Goal: Communication & Community: Participate in discussion

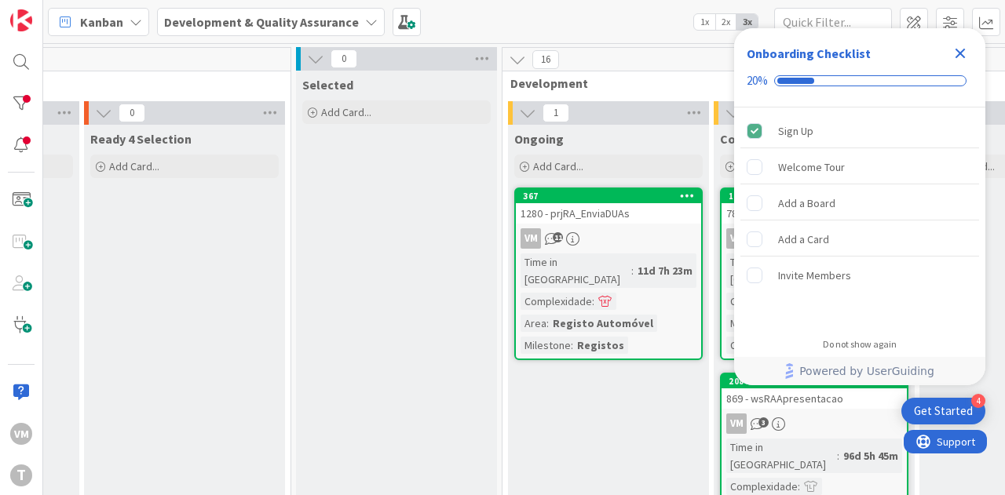
scroll to position [0, 381]
click at [639, 232] on div "VM 11" at bounding box center [608, 238] width 185 height 20
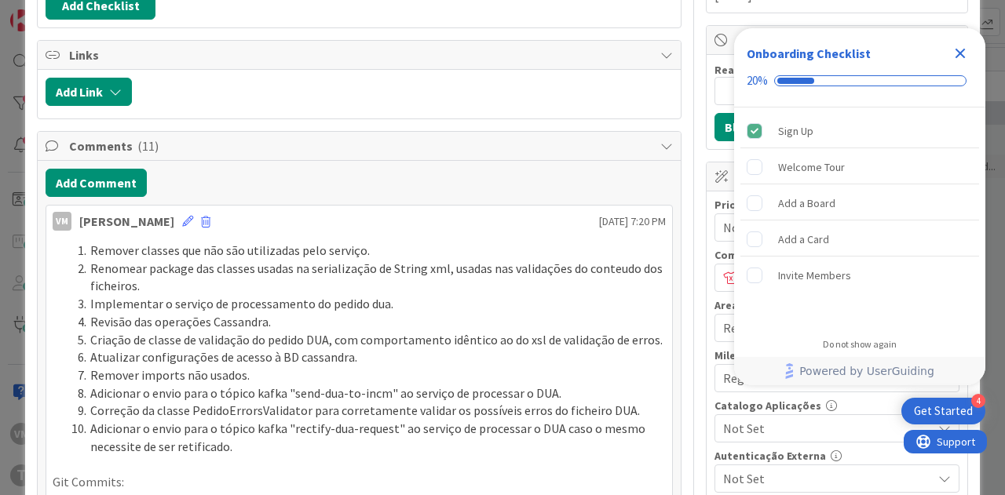
scroll to position [392, 0]
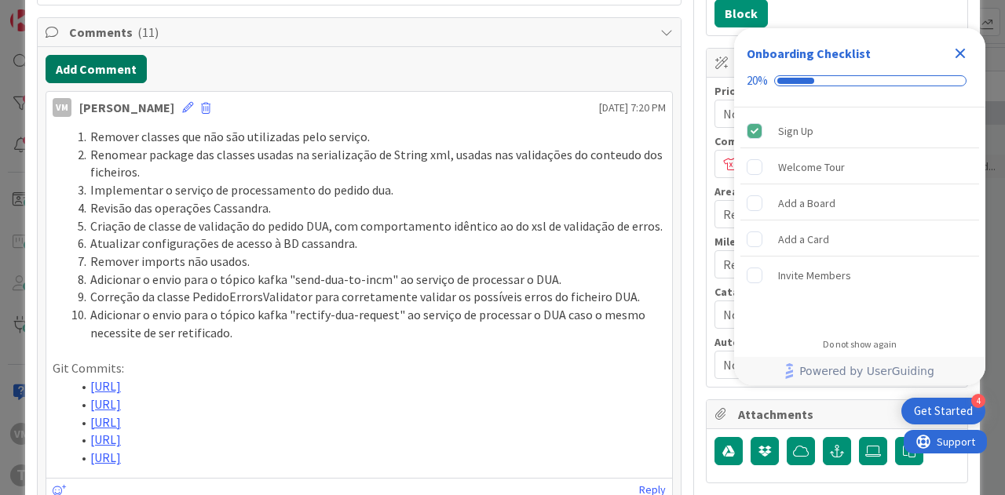
click at [111, 70] on button "Add Comment" at bounding box center [96, 69] width 101 height 28
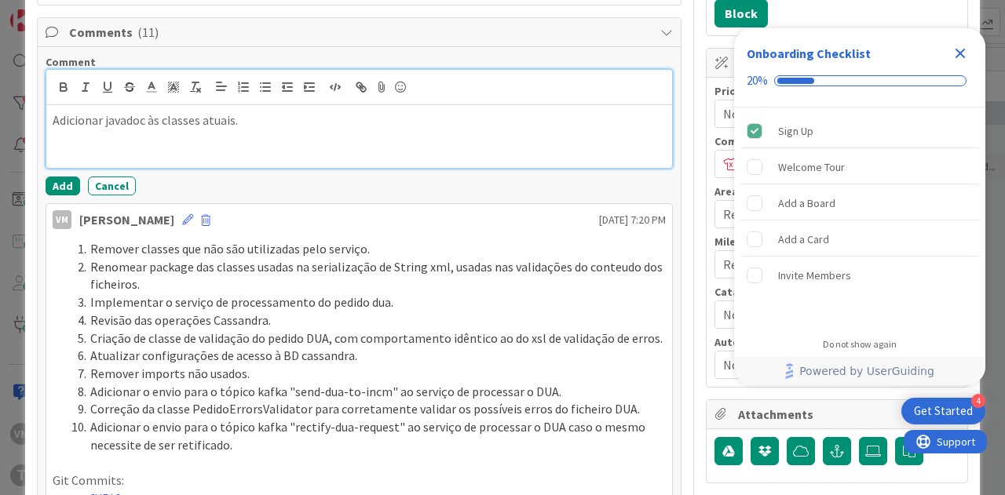
click at [238, 129] on p at bounding box center [359, 138] width 613 height 18
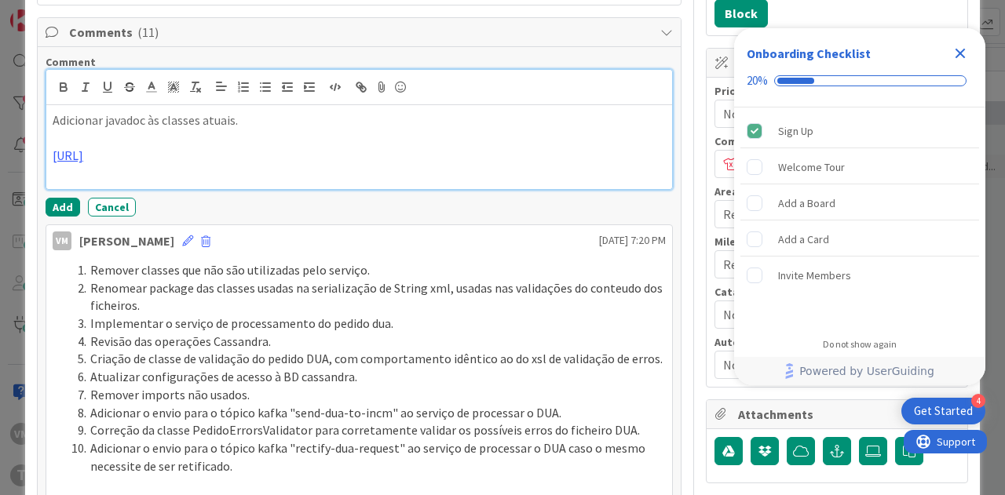
click at [115, 129] on p at bounding box center [359, 138] width 613 height 18
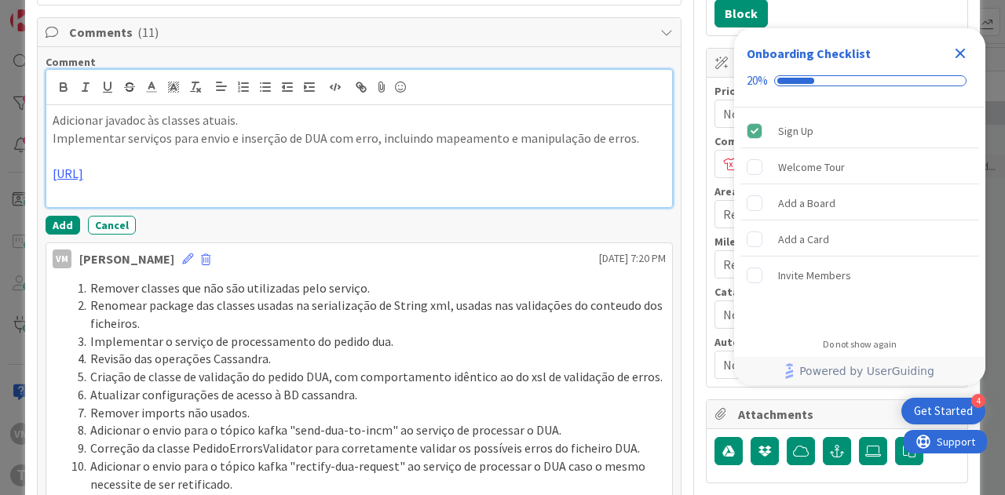
click at [194, 201] on p at bounding box center [359, 192] width 613 height 18
click at [110, 201] on p at bounding box center [359, 192] width 613 height 18
click at [185, 147] on p at bounding box center [359, 156] width 613 height 18
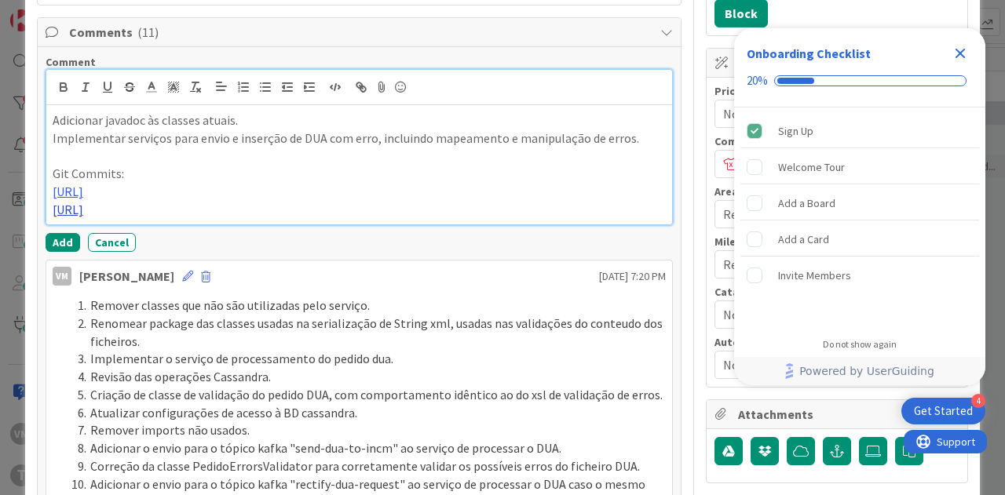
drag, startPoint x: 142, startPoint y: 191, endPoint x: 151, endPoint y: 239, distance: 49.4
click at [151, 224] on div "Adicionar javadoc às classes atuais. Implementar serviços para envio e inserção…" at bounding box center [358, 164] width 625 height 119
click at [261, 88] on icon "button" at bounding box center [265, 87] width 14 height 14
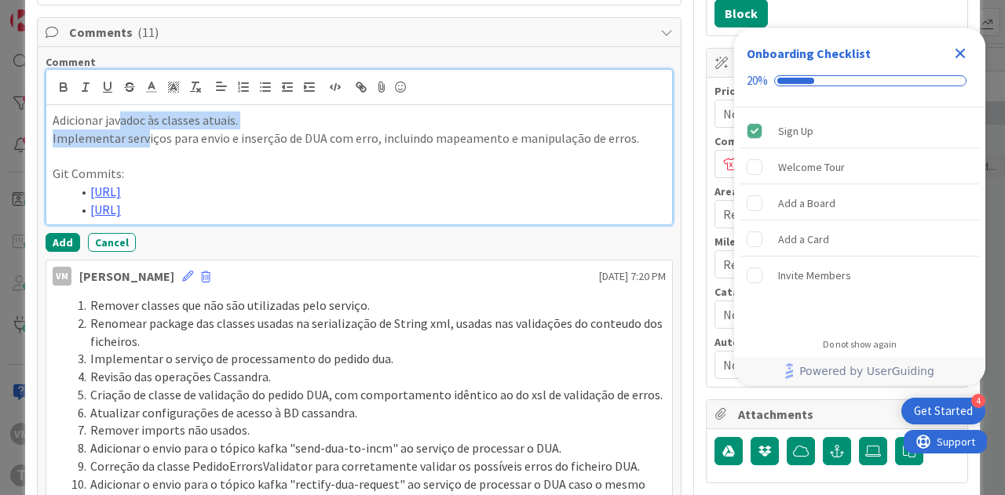
drag, startPoint x: 141, startPoint y: 132, endPoint x: 118, endPoint y: 104, distance: 36.2
click at [118, 105] on div "Adicionar javadoc às classes atuais. Implementar serviços para envio e inserção…" at bounding box center [358, 164] width 625 height 119
click at [236, 81] on icon "button" at bounding box center [243, 87] width 14 height 14
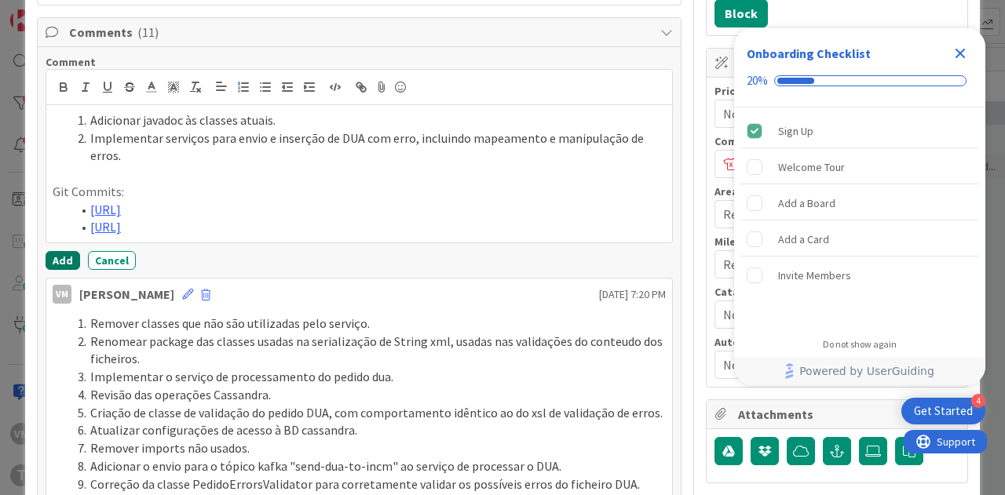
click at [60, 270] on button "Add" at bounding box center [63, 260] width 35 height 19
